Goal: Information Seeking & Learning: Learn about a topic

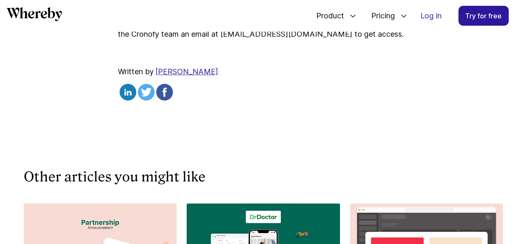
scroll to position [1177, 0]
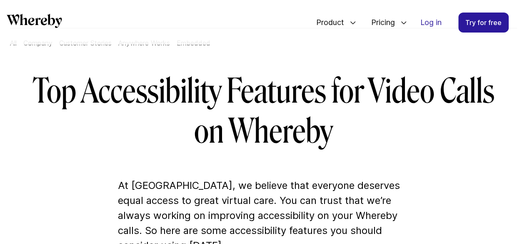
scroll to position [70, 0]
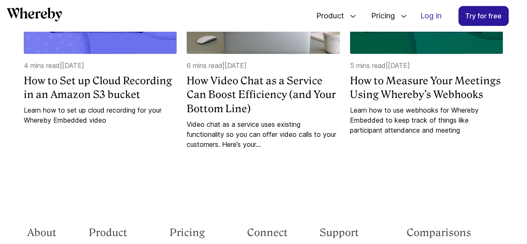
scroll to position [5148, 0]
